Goal: Information Seeking & Learning: Stay updated

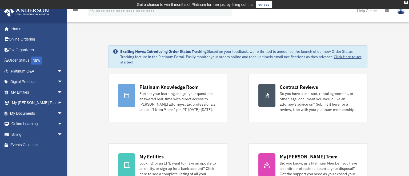
click at [242, 120] on div "Platinum Knowledge Room Further your learning and get your questions answered r…" at bounding box center [237, 138] width 259 height 128
click at [240, 114] on div "Platinum Knowledge Room Further your learning and get your questions answered r…" at bounding box center [237, 138] width 259 height 128
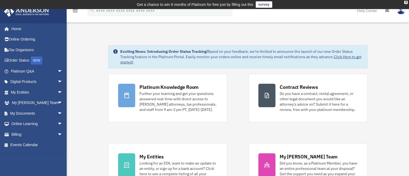
click at [240, 87] on div "Platinum Knowledge Room Further your learning and get your questions answered r…" at bounding box center [237, 138] width 259 height 128
click at [246, 134] on div "Platinum Knowledge Room Further your learning and get your questions answered r…" at bounding box center [237, 138] width 259 height 128
click at [244, 134] on div "Platinum Knowledge Room Further your learning and get your questions answered r…" at bounding box center [237, 138] width 259 height 128
drag, startPoint x: 231, startPoint y: 88, endPoint x: 256, endPoint y: 59, distance: 38.9
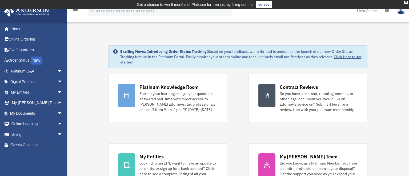
click at [231, 88] on div "Platinum Knowledge Room Further your learning and get your questions answered r…" at bounding box center [237, 138] width 259 height 128
click at [406, 2] on div "X" at bounding box center [405, 2] width 3 height 3
